Goal: Understand process/instructions: Learn how to perform a task or action

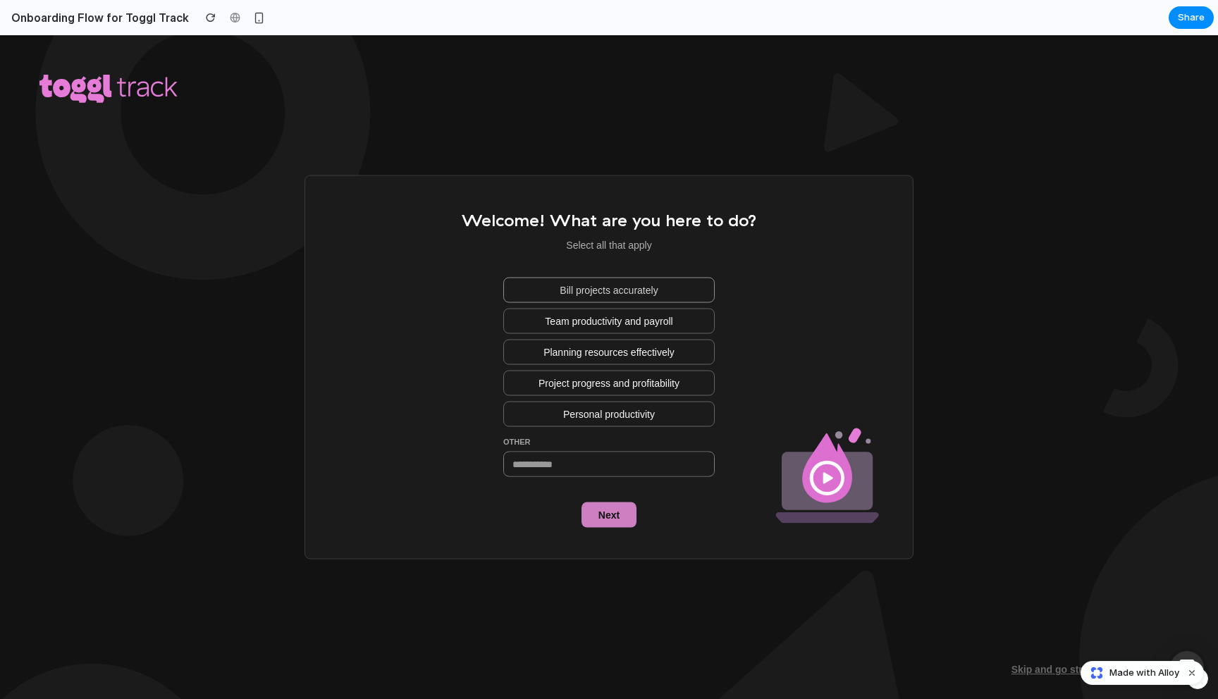
click at [627, 296] on span "Bill projects accurately" at bounding box center [609, 290] width 98 height 14
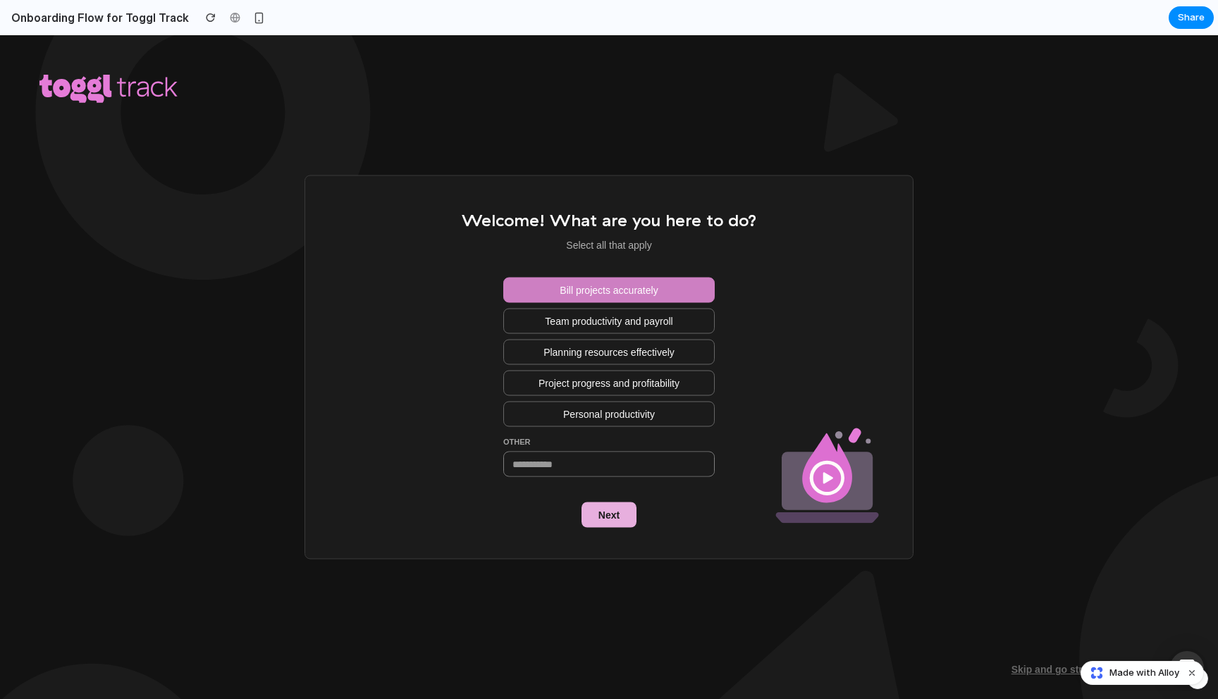
click at [621, 517] on button "Next" at bounding box center [609, 515] width 55 height 25
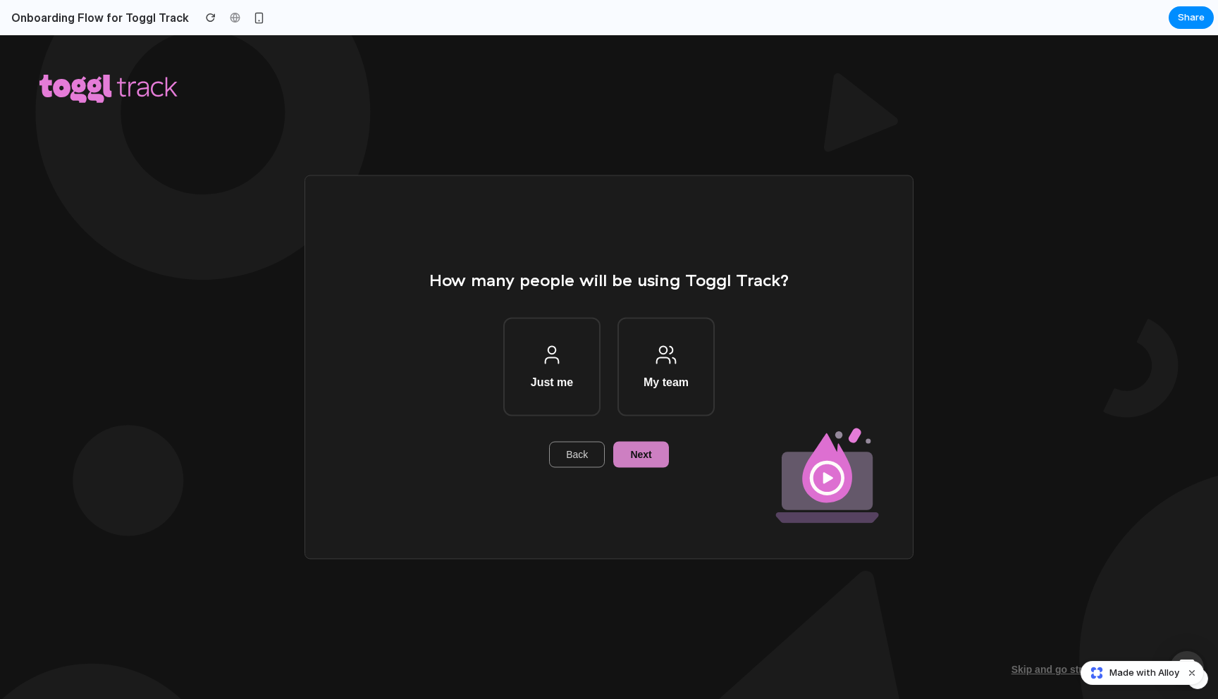
click at [589, 454] on button "Back" at bounding box center [577, 454] width 56 height 25
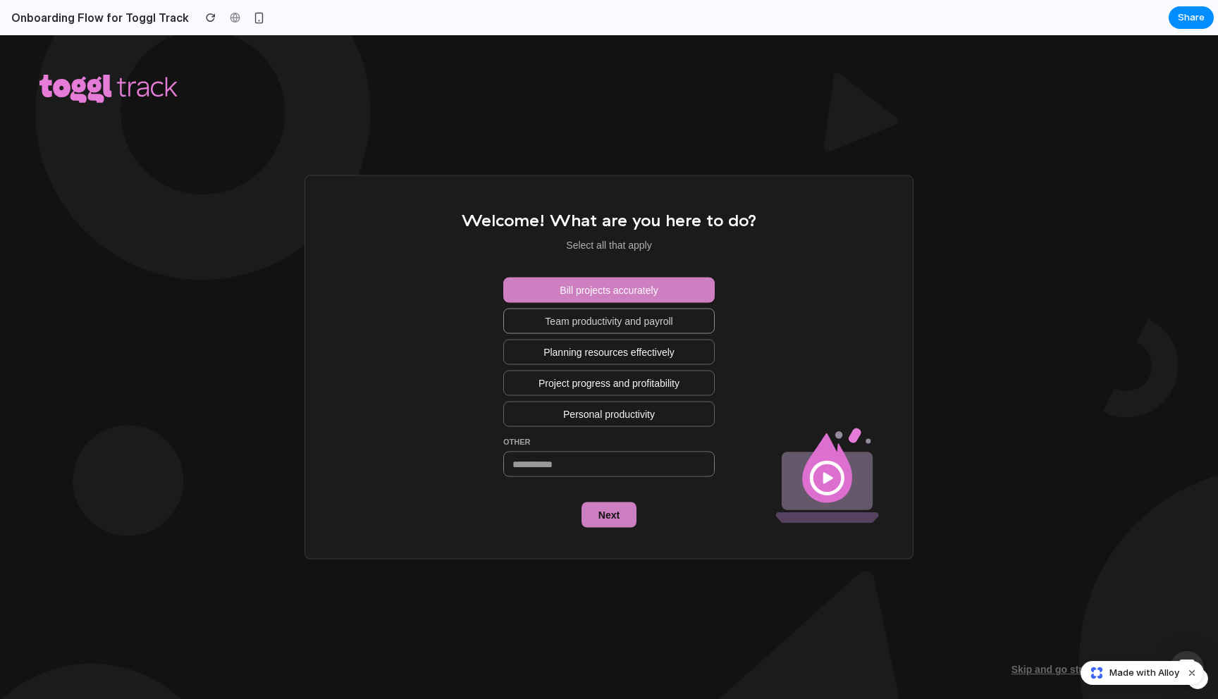
click at [568, 317] on span "Team productivity and payroll" at bounding box center [609, 321] width 128 height 14
click at [578, 297] on button "Bill projects accurately" at bounding box center [609, 289] width 212 height 25
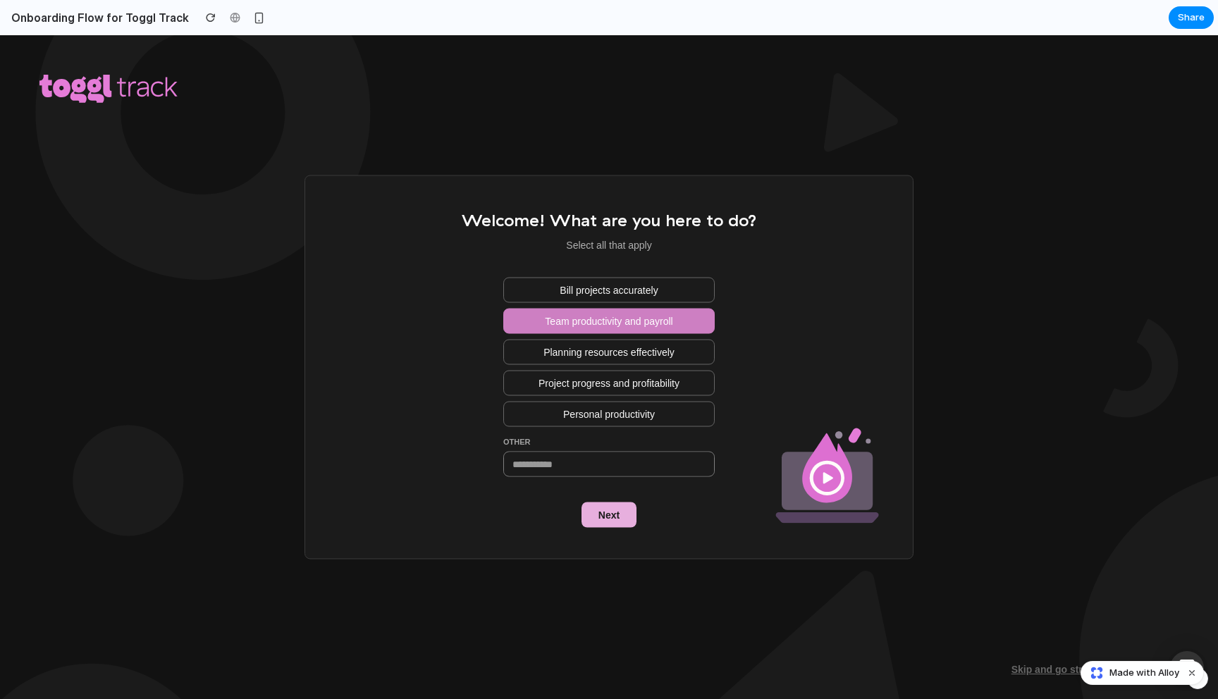
click at [611, 513] on span "Next" at bounding box center [609, 515] width 21 height 14
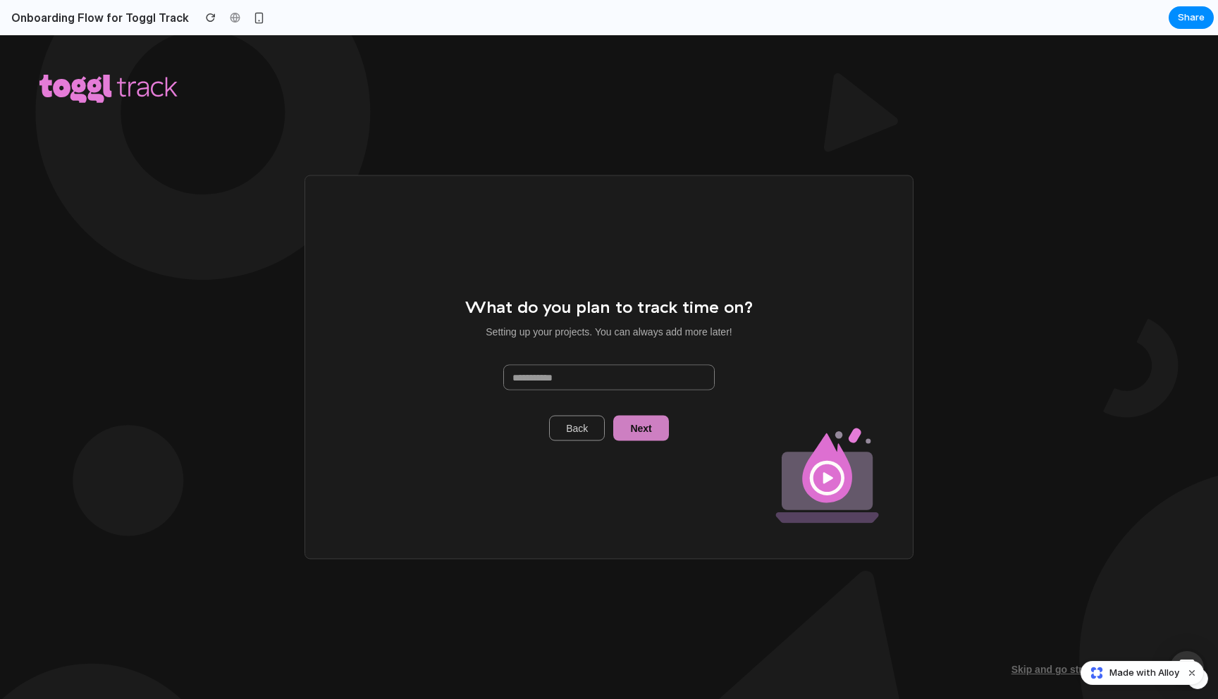
click at [584, 431] on span "Back" at bounding box center [577, 428] width 22 height 14
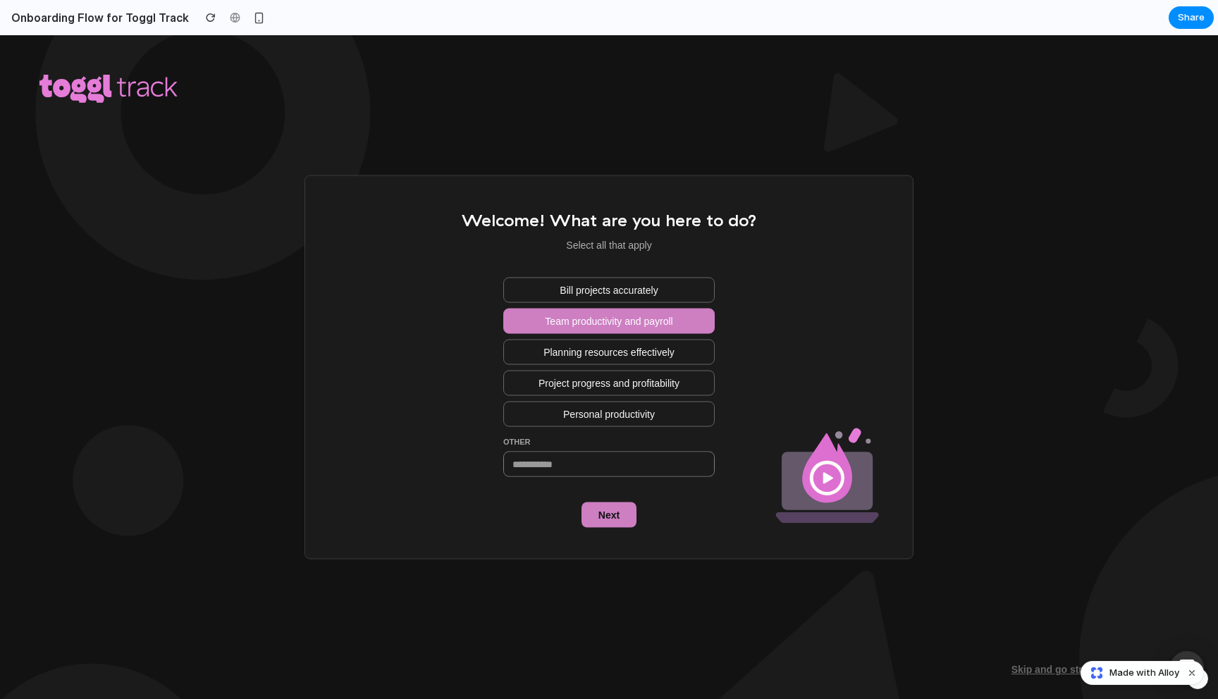
click at [549, 317] on span "Team productivity and payroll" at bounding box center [609, 321] width 128 height 14
click at [554, 350] on span "Planning resources effectively" at bounding box center [609, 352] width 131 height 14
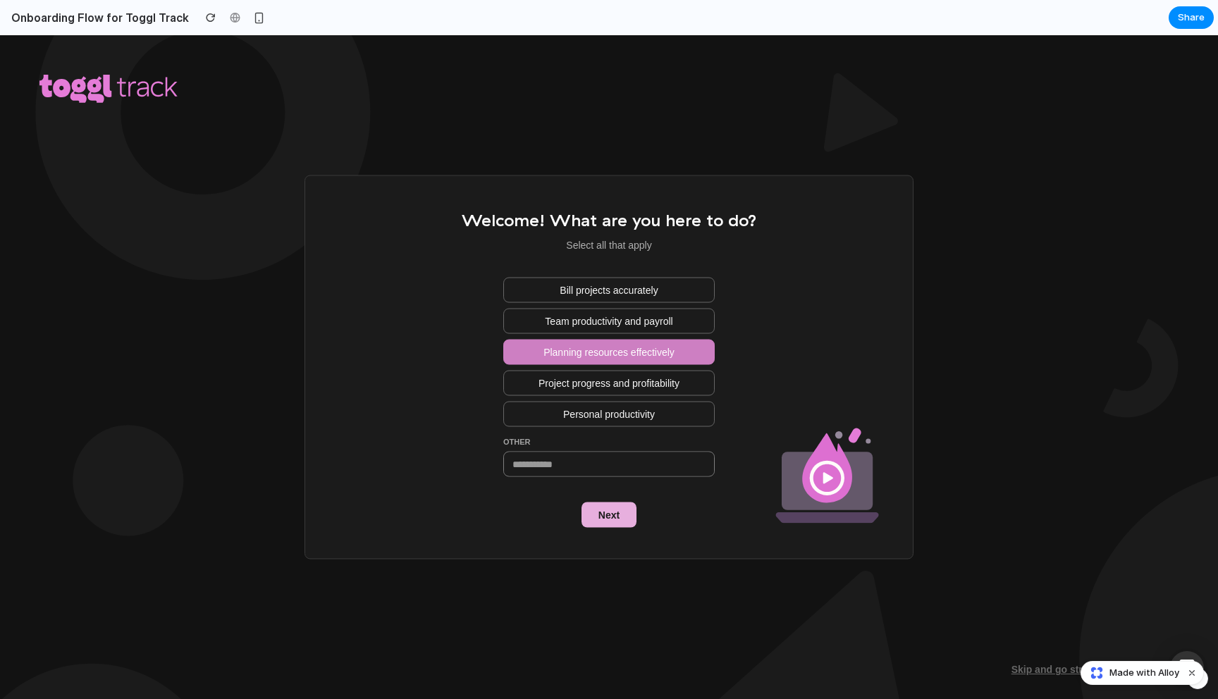
click at [603, 525] on button "Next" at bounding box center [609, 515] width 55 height 25
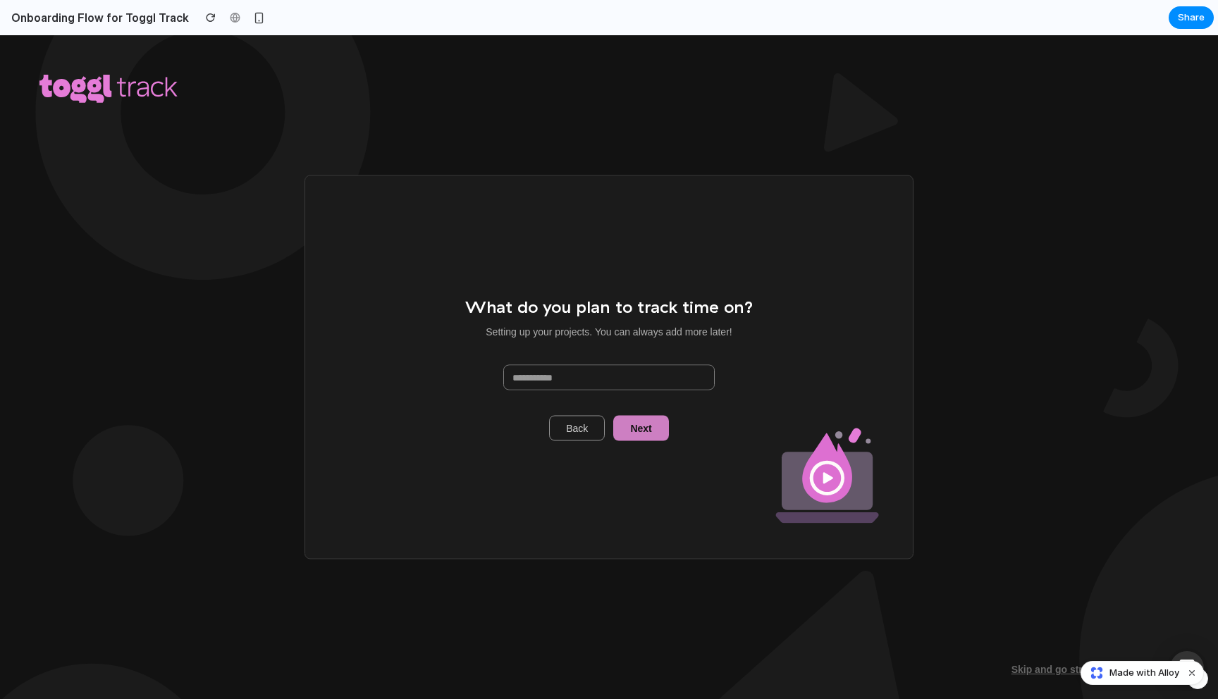
click at [582, 431] on span "Back" at bounding box center [577, 428] width 22 height 14
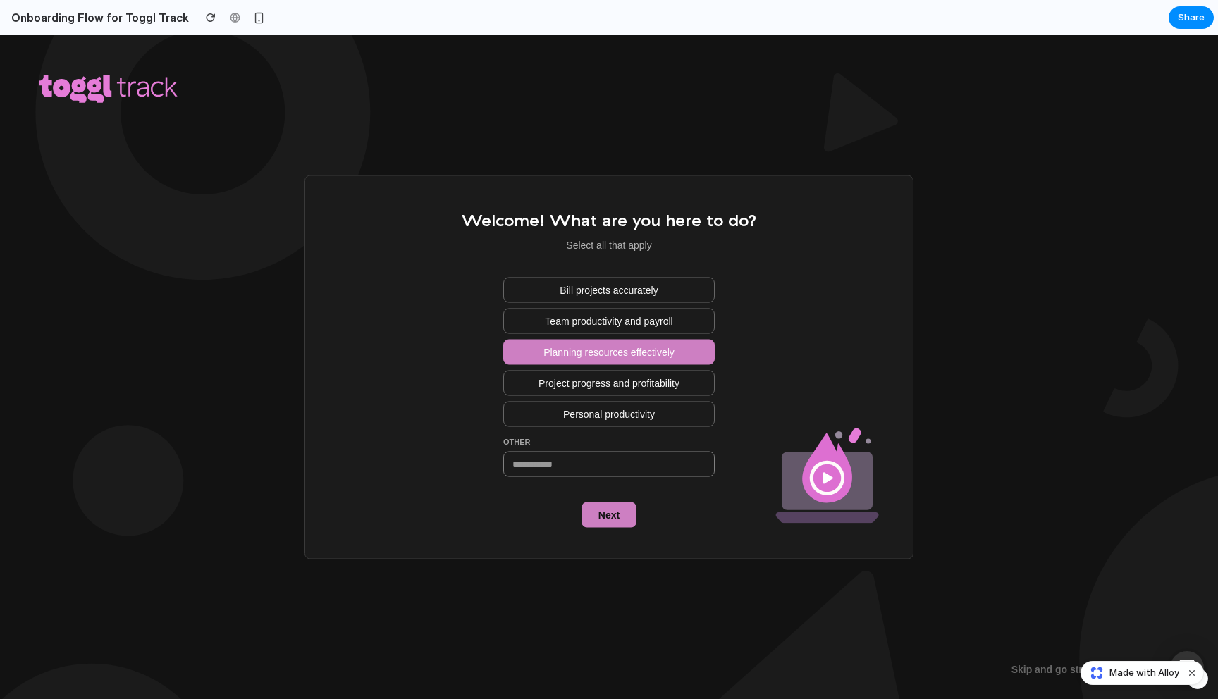
click at [566, 337] on div "Bill projects accurately Team productivity and payroll Planning resources effec…" at bounding box center [609, 377] width 212 height 200
click at [566, 343] on button "Planning resources effectively" at bounding box center [609, 351] width 212 height 25
click at [552, 388] on span "Project progress and profitability" at bounding box center [609, 383] width 141 height 14
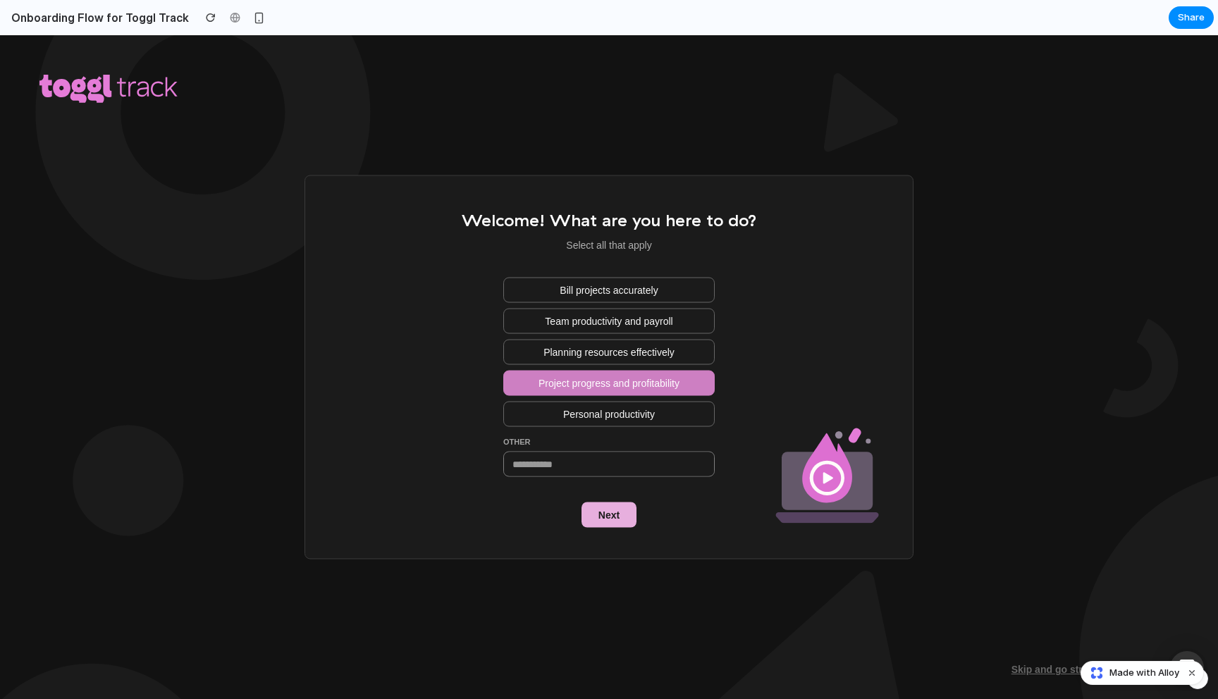
click at [614, 511] on span "Next" at bounding box center [609, 515] width 21 height 14
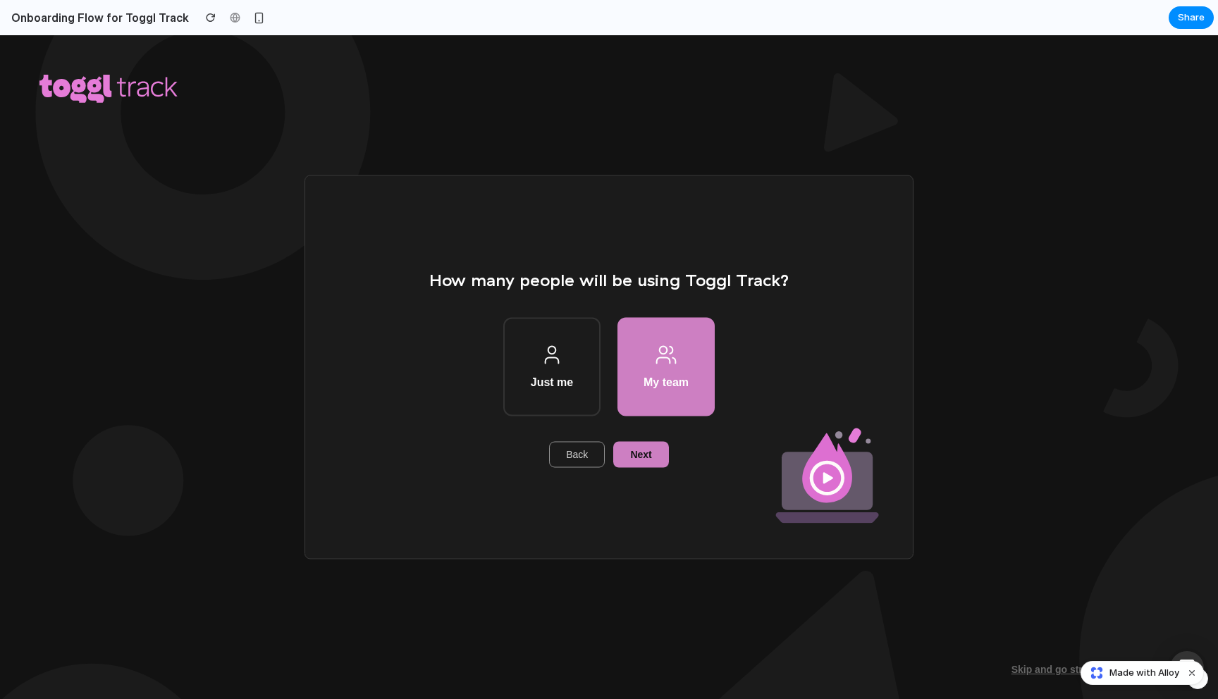
click at [591, 459] on button "Back" at bounding box center [577, 454] width 56 height 25
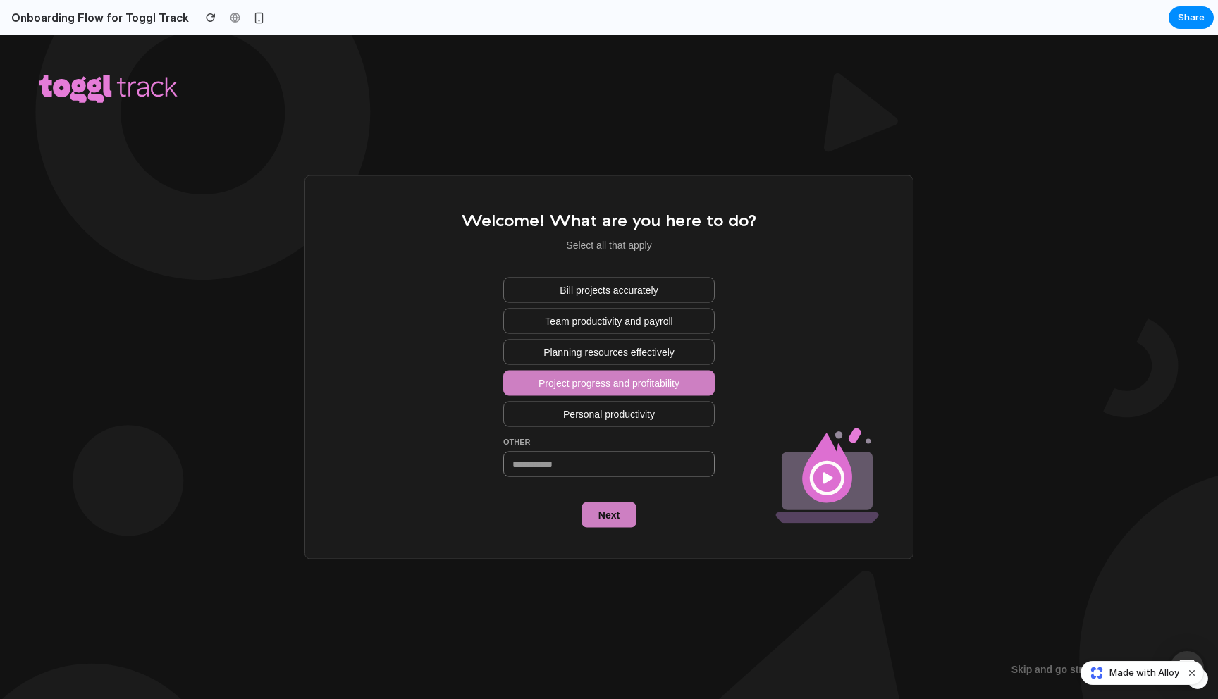
click at [618, 381] on span "Project progress and profitability" at bounding box center [609, 383] width 141 height 14
click at [598, 416] on span "Personal productivity" at bounding box center [609, 415] width 92 height 14
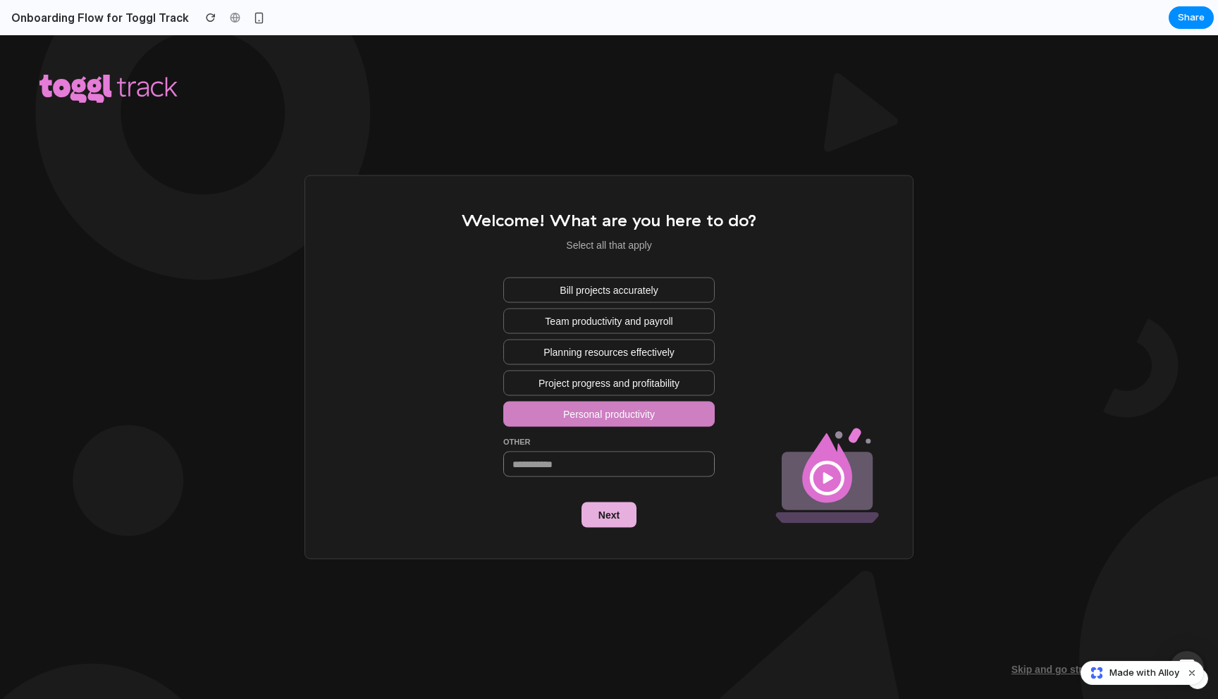
click at [597, 510] on button "Next" at bounding box center [609, 515] width 55 height 25
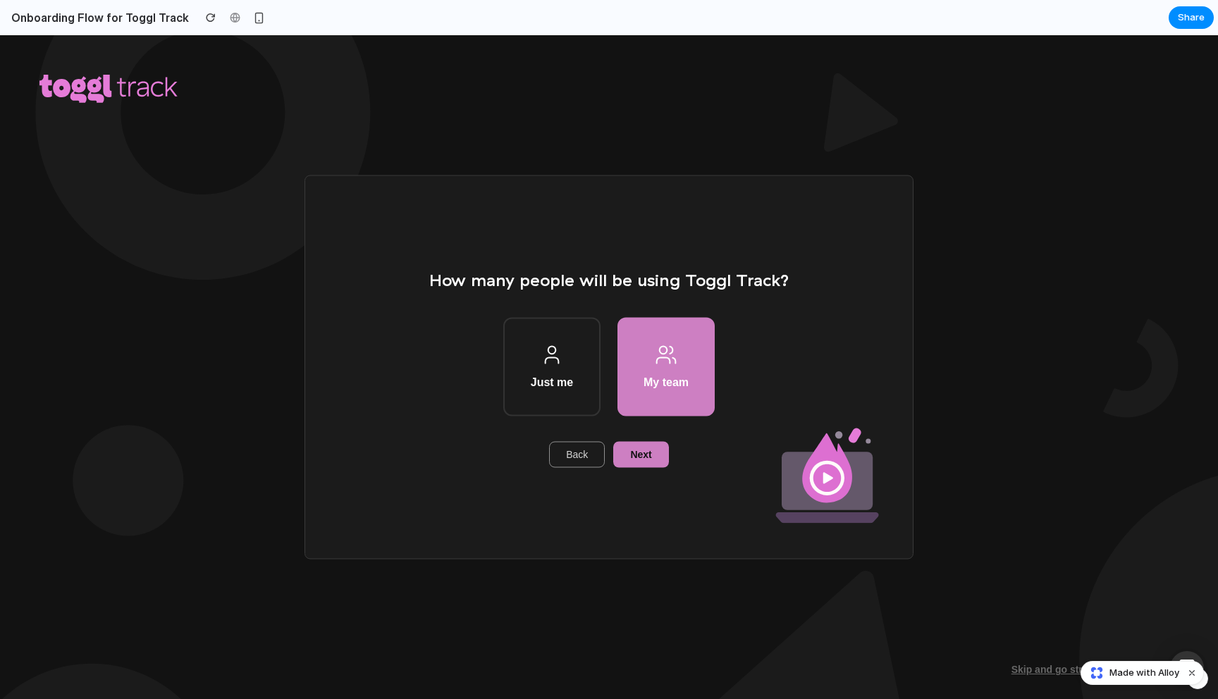
click at [575, 460] on span "Back" at bounding box center [577, 455] width 22 height 14
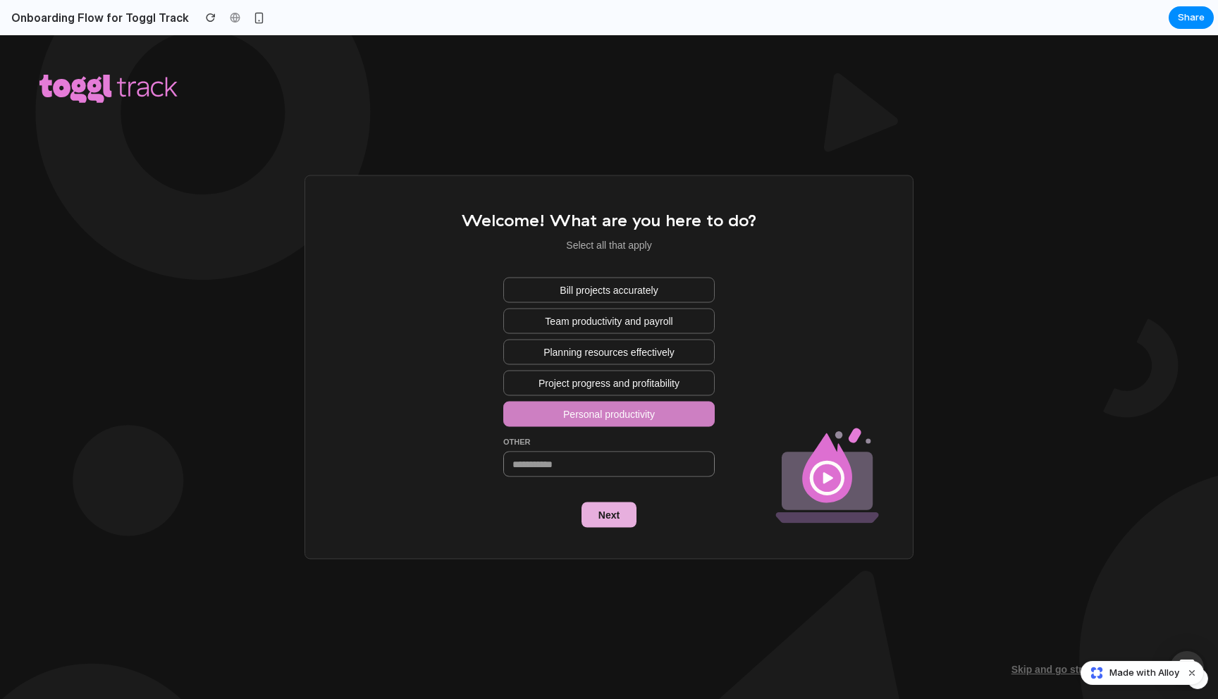
click at [611, 522] on button "Next" at bounding box center [609, 515] width 55 height 25
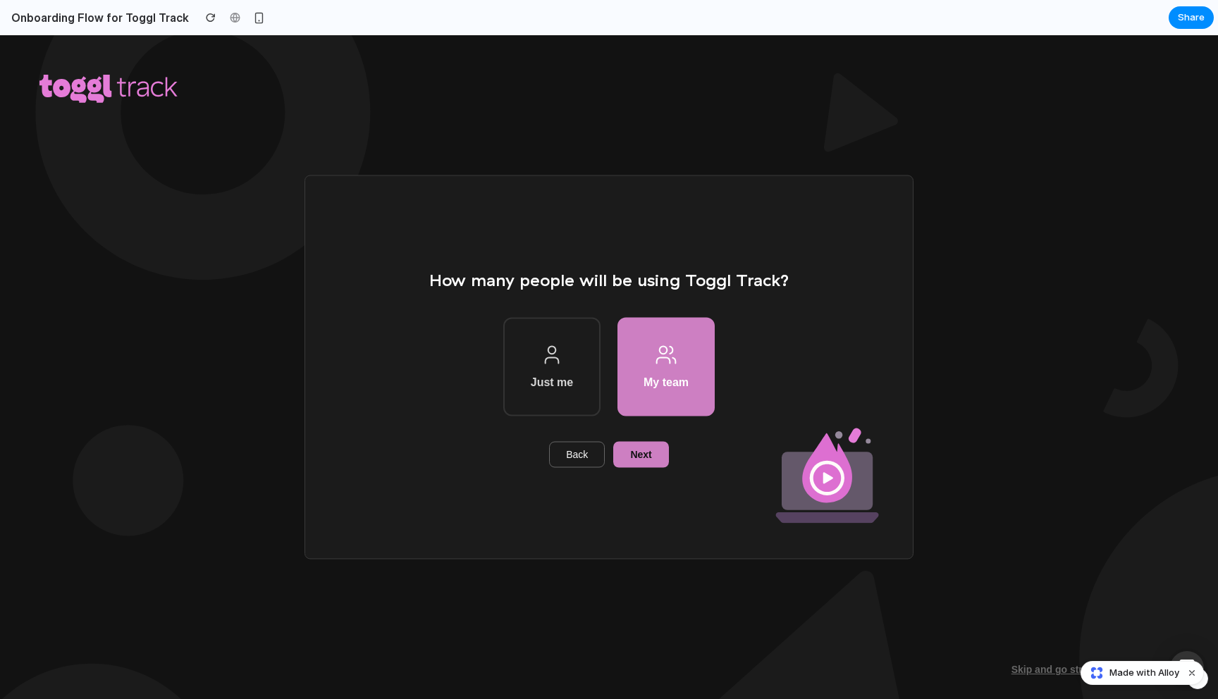
click at [566, 368] on button "Just me" at bounding box center [551, 367] width 97 height 99
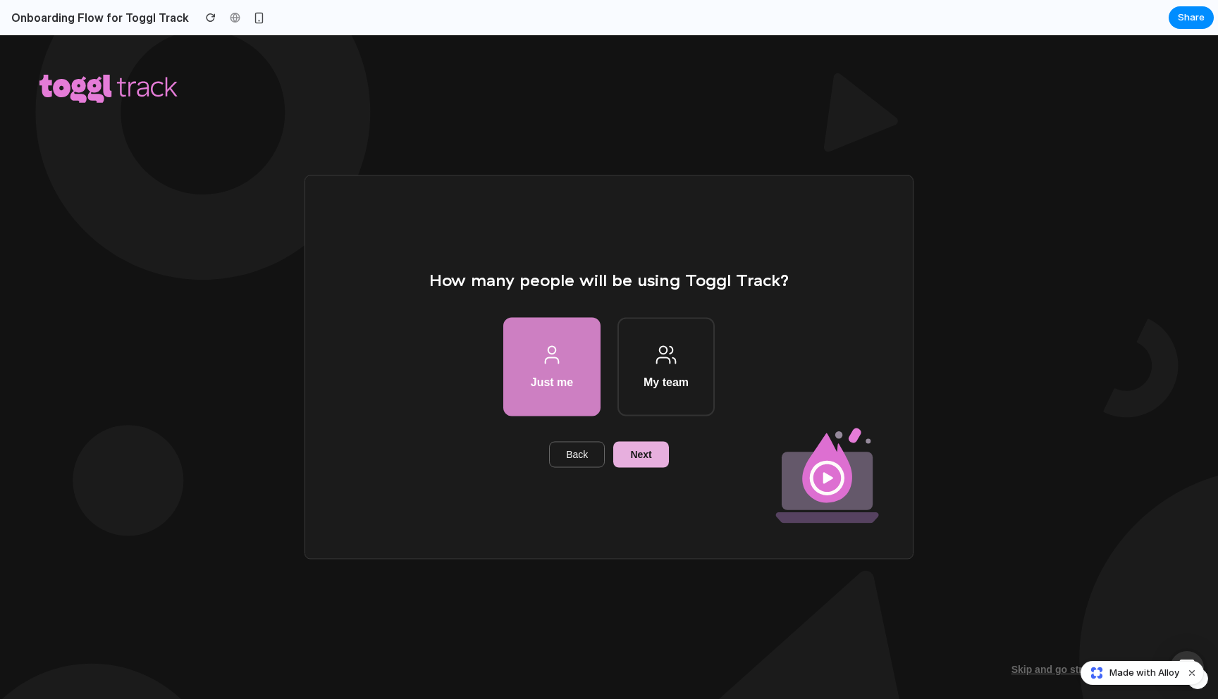
click at [641, 458] on span "Next" at bounding box center [640, 455] width 21 height 14
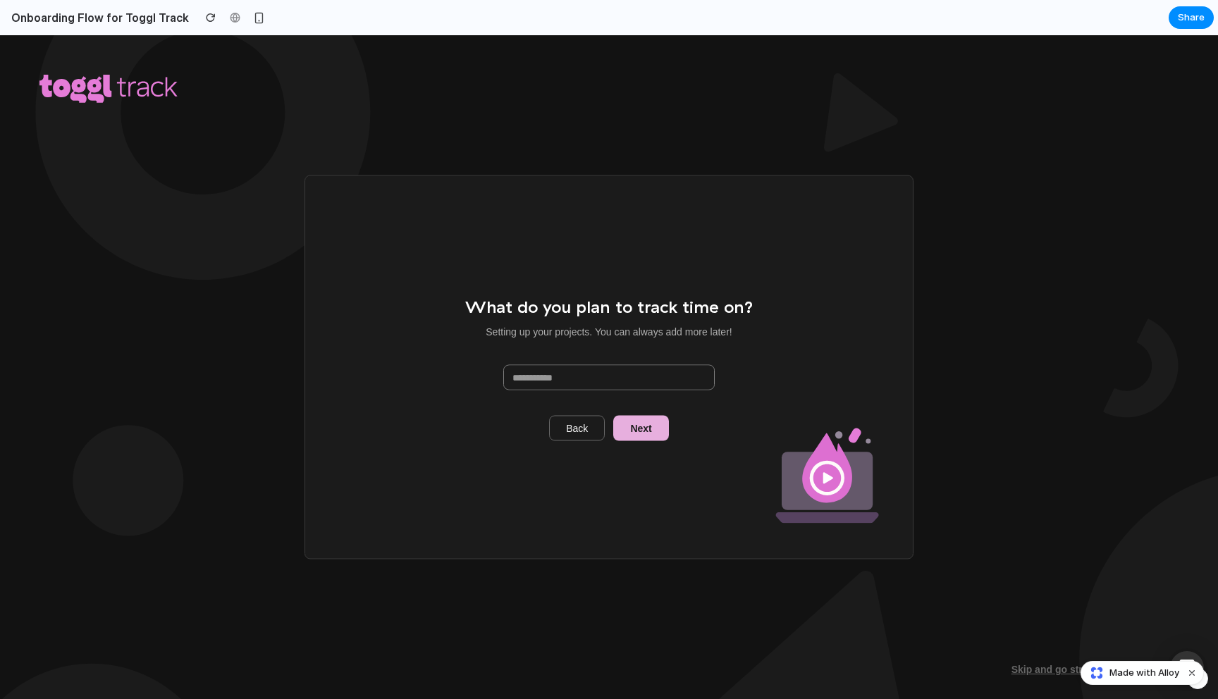
click at [635, 433] on span "Next" at bounding box center [640, 428] width 21 height 14
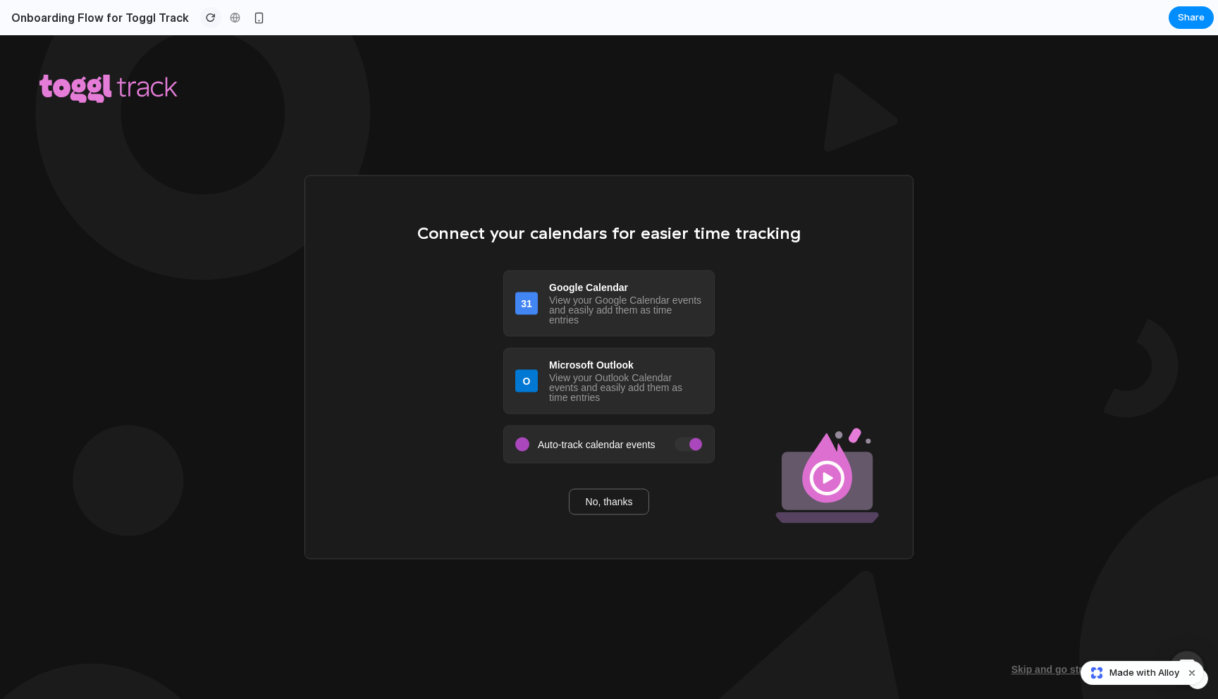
click at [204, 19] on button "button" at bounding box center [210, 17] width 21 height 21
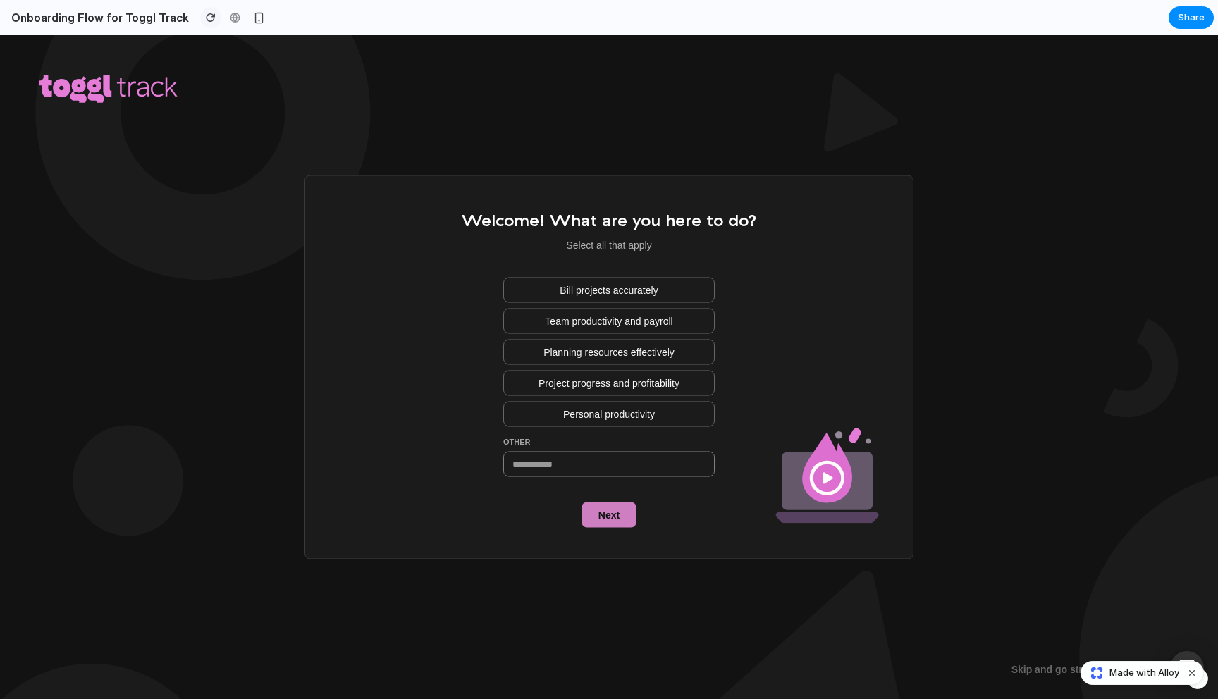
click at [206, 16] on div "button" at bounding box center [211, 18] width 10 height 10
click at [605, 526] on button "Next" at bounding box center [609, 515] width 55 height 25
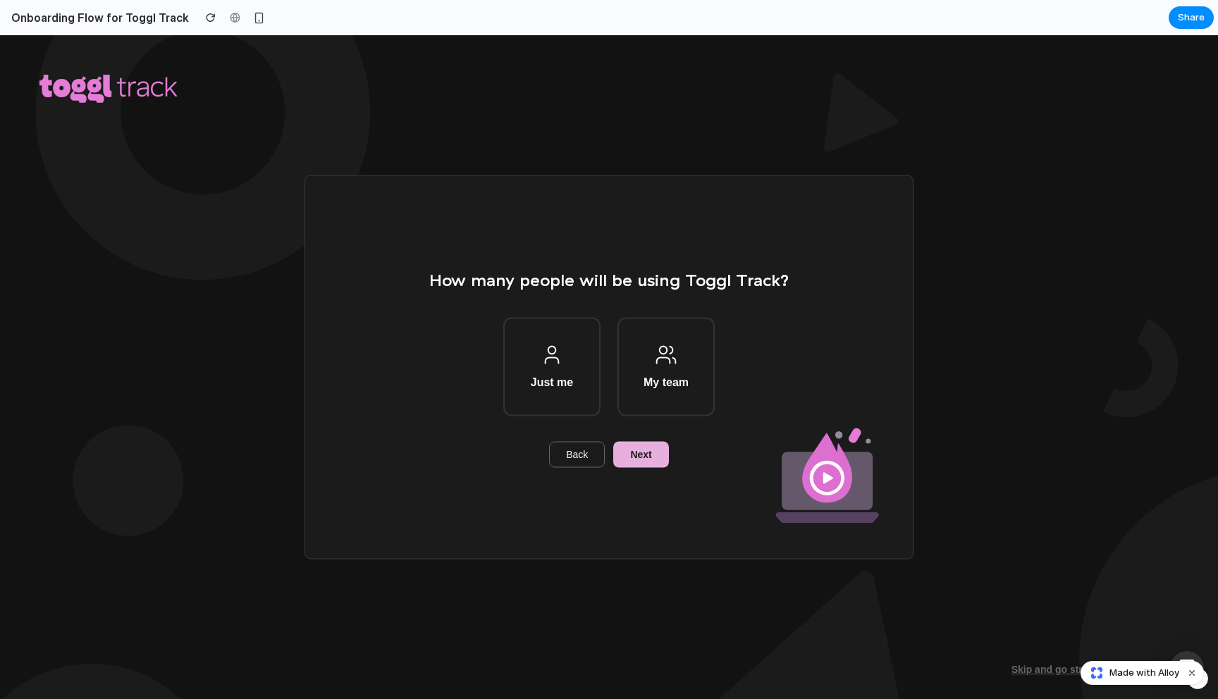
click at [654, 457] on button "Next" at bounding box center [640, 454] width 55 height 25
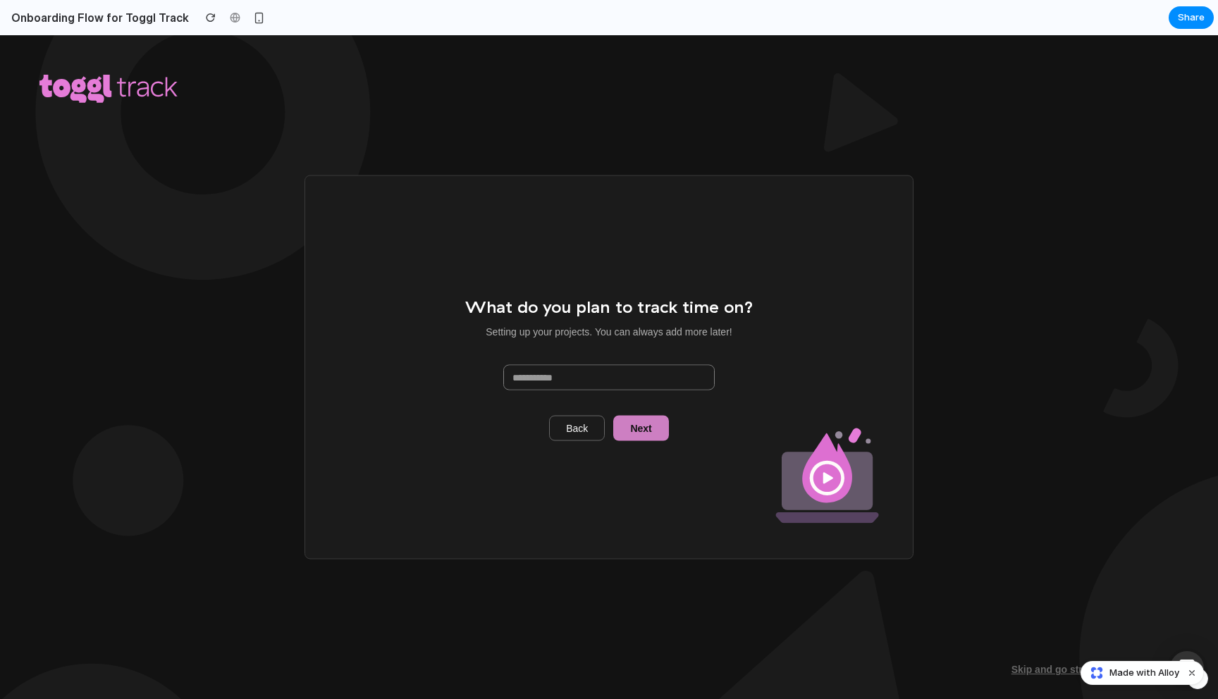
click at [654, 442] on div "What do you plan to track time on? Setting up your projects. You can always add…" at bounding box center [609, 368] width 609 height 384
click at [655, 428] on button "Next" at bounding box center [640, 427] width 55 height 25
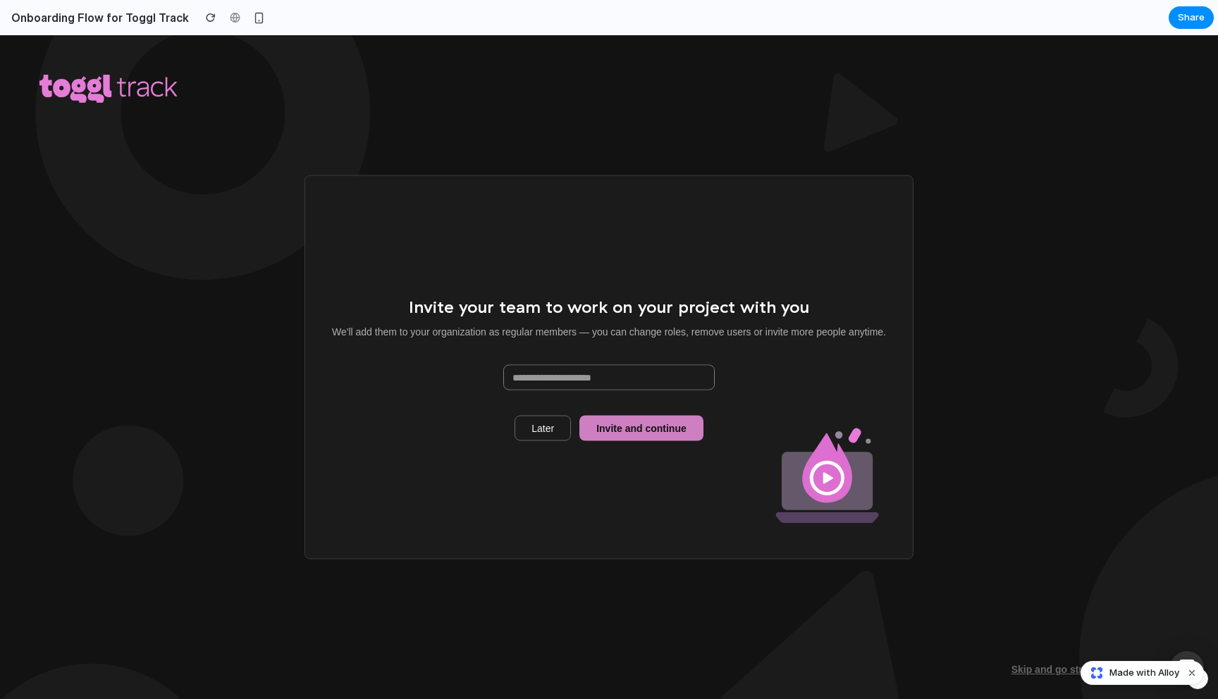
click at [621, 415] on div "Invite your team to work on your project with you We'll add them to your organi…" at bounding box center [609, 367] width 554 height 147
drag, startPoint x: 621, startPoint y: 423, endPoint x: 607, endPoint y: 441, distance: 22.6
click at [608, 441] on div "Invite your team to work on your project with you We'll add them to your organi…" at bounding box center [609, 368] width 609 height 384
click at [607, 441] on div "Invite your team to work on your project with you We'll add them to your organi…" at bounding box center [609, 368] width 609 height 384
click at [608, 434] on span "Invite and continue" at bounding box center [641, 428] width 90 height 14
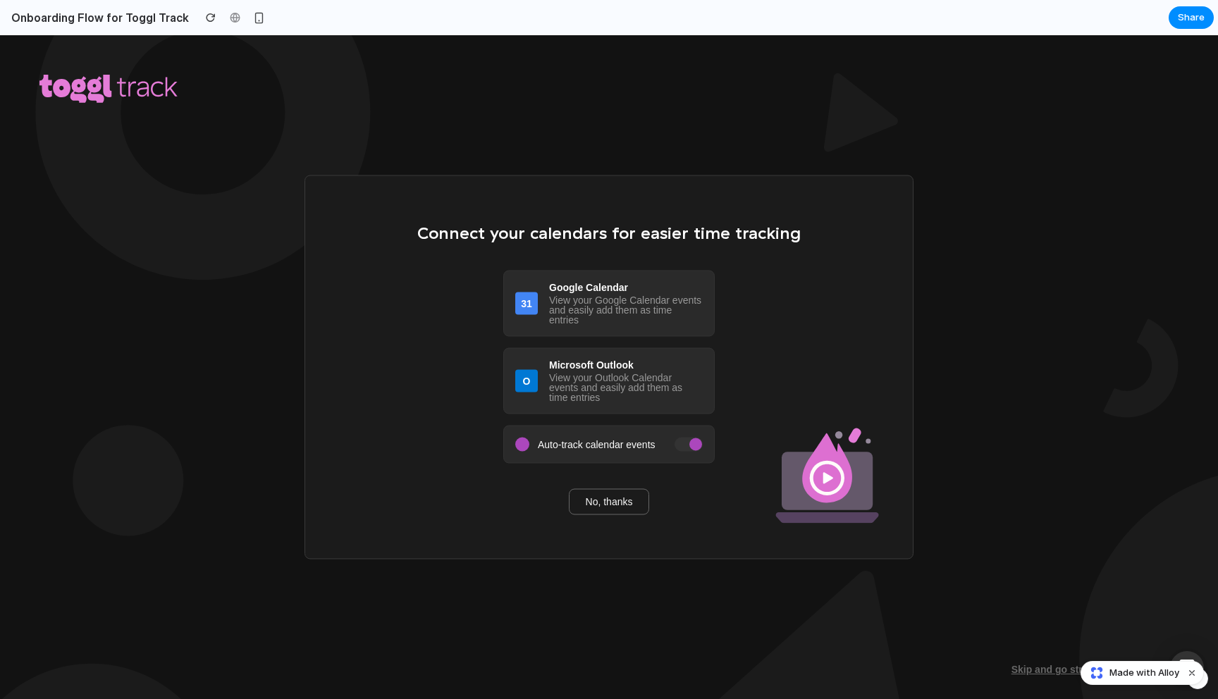
click at [690, 448] on div at bounding box center [689, 445] width 28 height 14
click at [584, 504] on button "No, thanks" at bounding box center [609, 501] width 81 height 25
click at [206, 16] on div "button" at bounding box center [211, 18] width 10 height 10
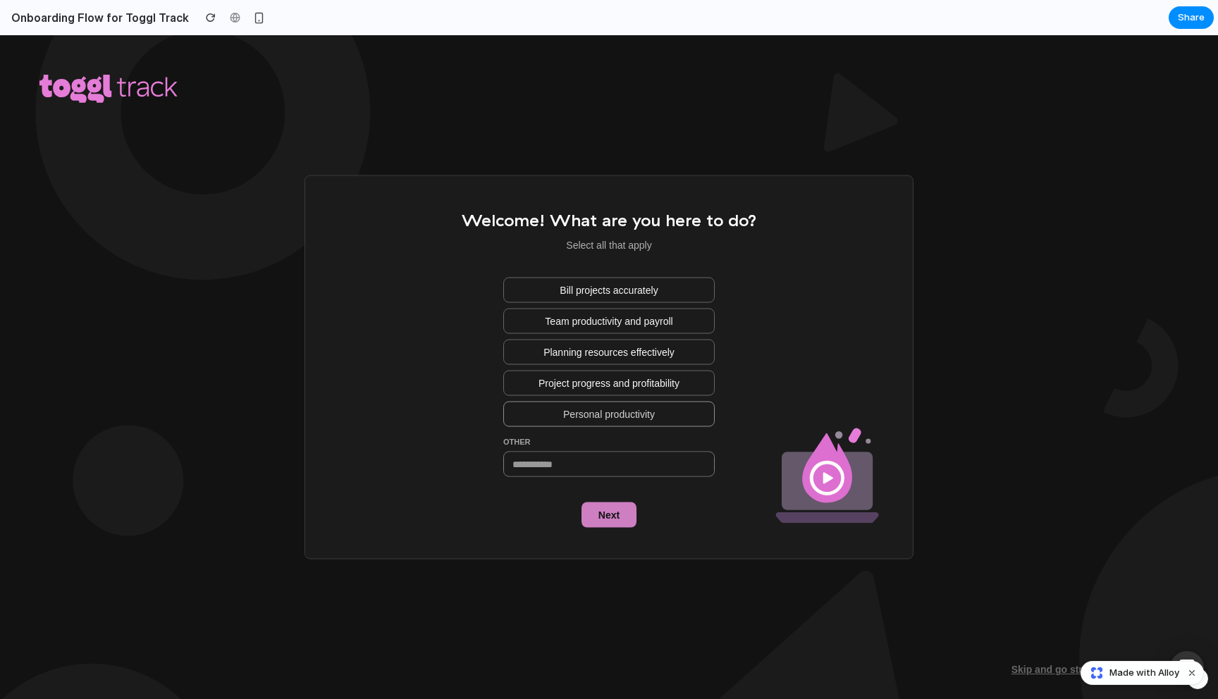
click at [591, 408] on span "Personal productivity" at bounding box center [609, 415] width 92 height 14
click at [605, 511] on span "Next" at bounding box center [609, 515] width 21 height 14
